Goal: Task Accomplishment & Management: Use online tool/utility

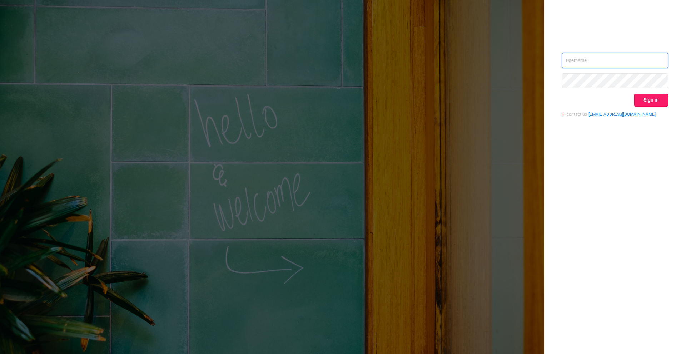
type input "[PERSON_NAME][EMAIL_ADDRESS][DOMAIN_NAME]"
click at [666, 105] on button "Sign in" at bounding box center [652, 100] width 34 height 13
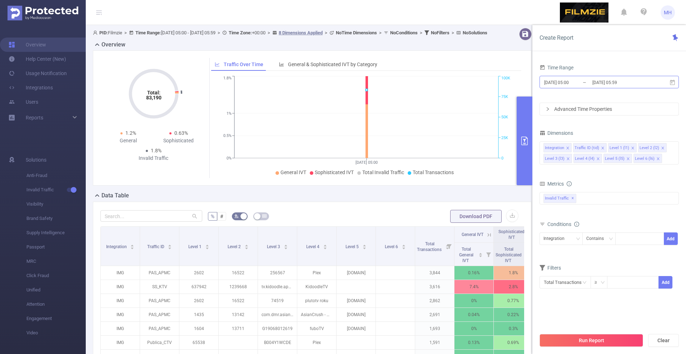
click at [555, 82] on input "[DATE] 05:00" at bounding box center [573, 83] width 58 height 10
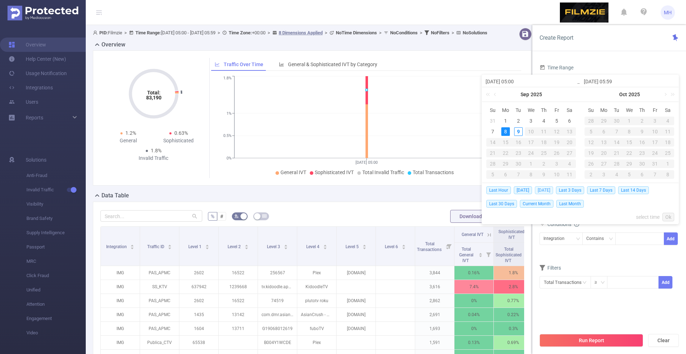
click at [544, 188] on span "[DATE]" at bounding box center [544, 190] width 18 height 8
type input "[DATE] 00:00"
type input "[DATE] 23:59"
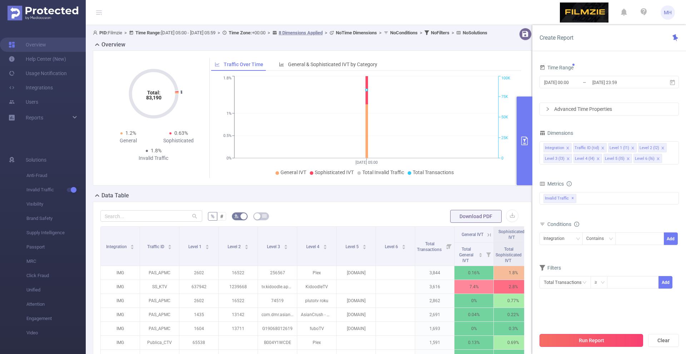
click at [581, 339] on button "Run Report" at bounding box center [592, 340] width 104 height 13
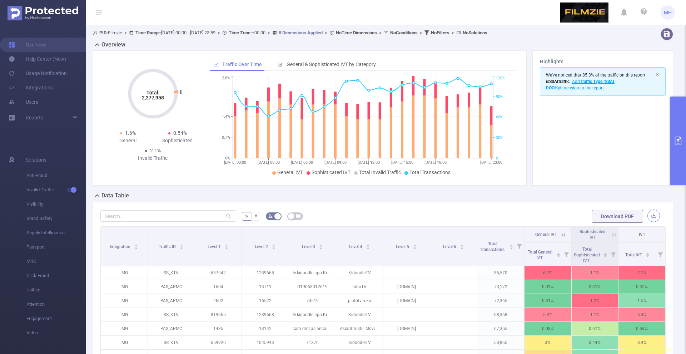
click at [651, 215] on button "button" at bounding box center [654, 216] width 13 height 13
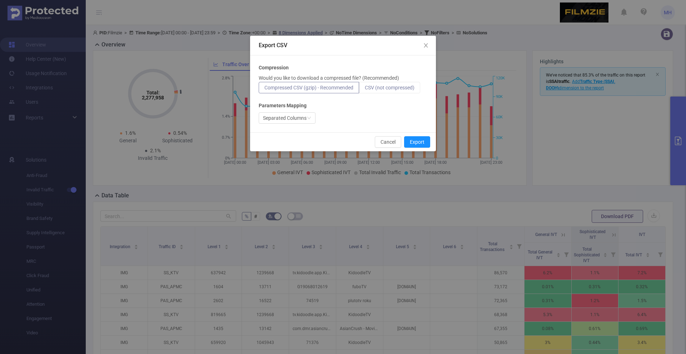
click at [411, 87] on span "CSV (not compressed)" at bounding box center [390, 88] width 50 height 6
click at [365, 89] on input "CSV (not compressed)" at bounding box center [365, 89] width 0 height 0
click at [415, 143] on button "Export" at bounding box center [417, 141] width 26 height 11
